Goal: Navigation & Orientation: Go to known website

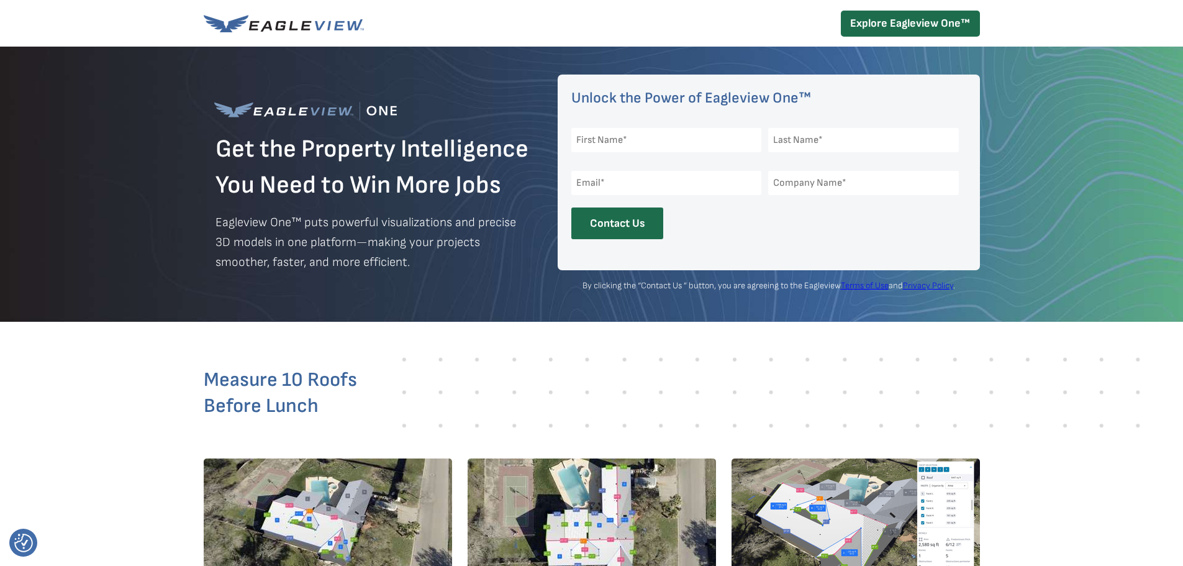
click at [1071, 317] on div at bounding box center [591, 184] width 1183 height 275
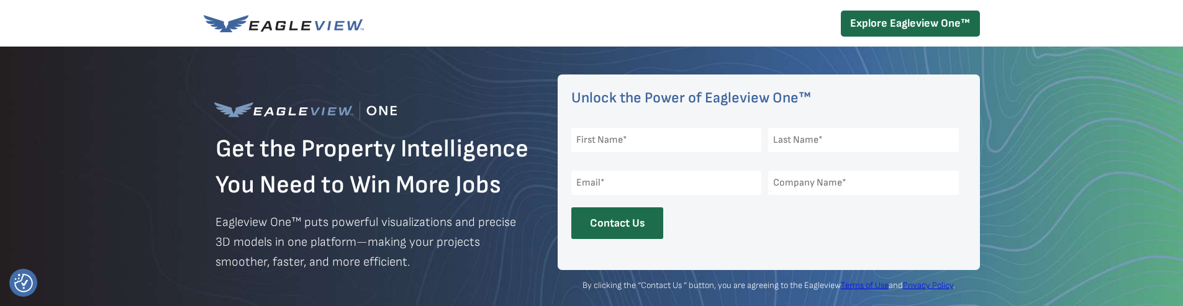
click at [528, 306] on html "We value your privacy We use cookies to enhance your browsing experience, serve…" at bounding box center [591, 153] width 1183 height 306
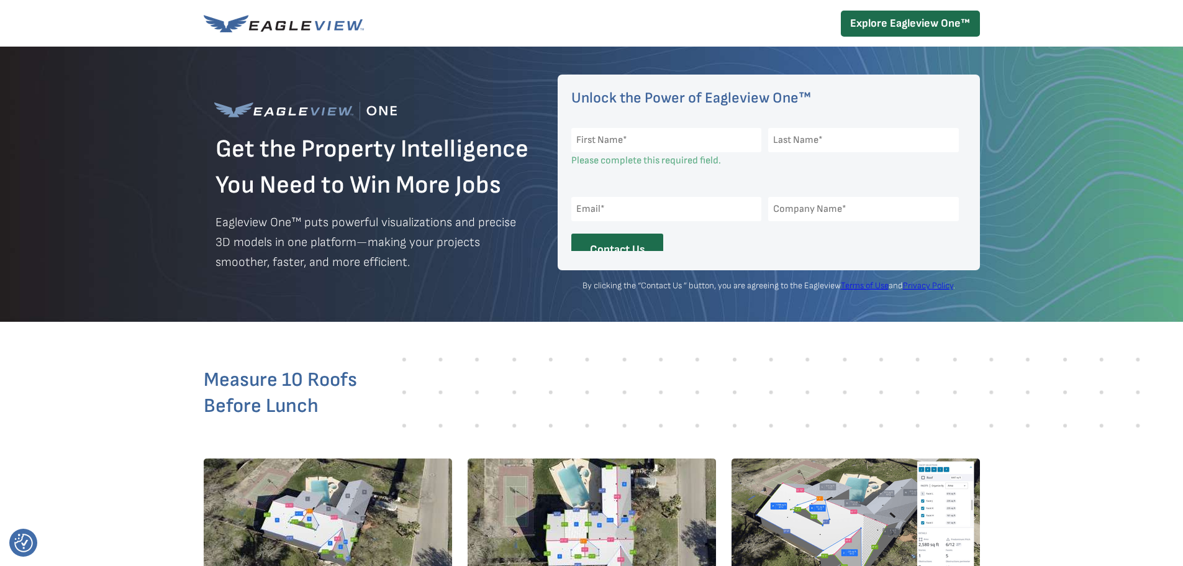
scroll to position [14, 0]
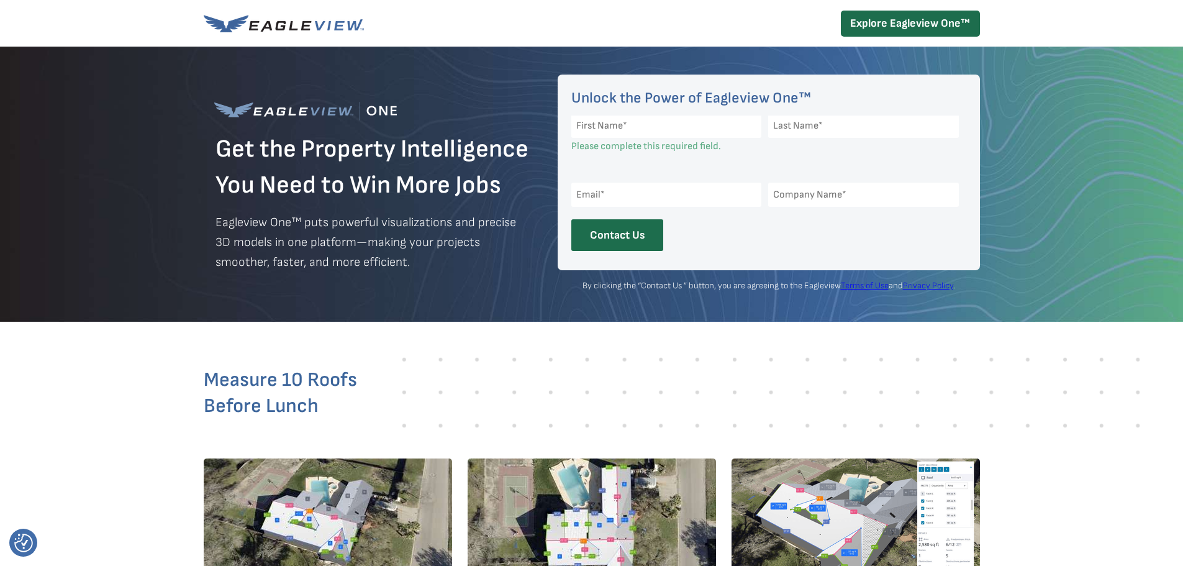
click at [999, 386] on img at bounding box center [771, 392] width 762 height 75
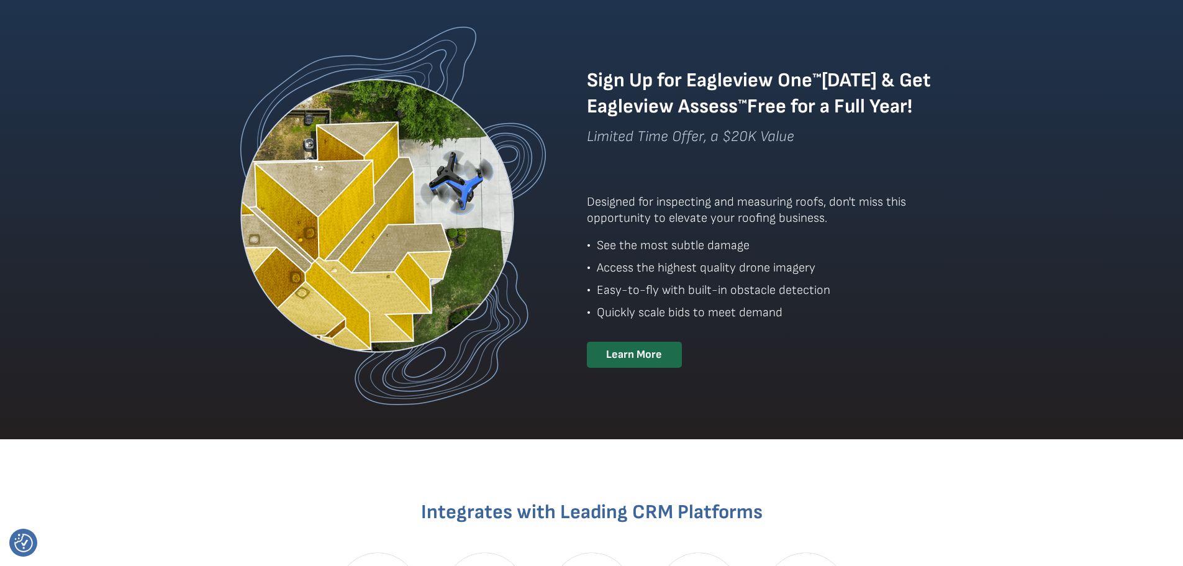
scroll to position [1180, 0]
